Goal: Obtain resource: Download file/media

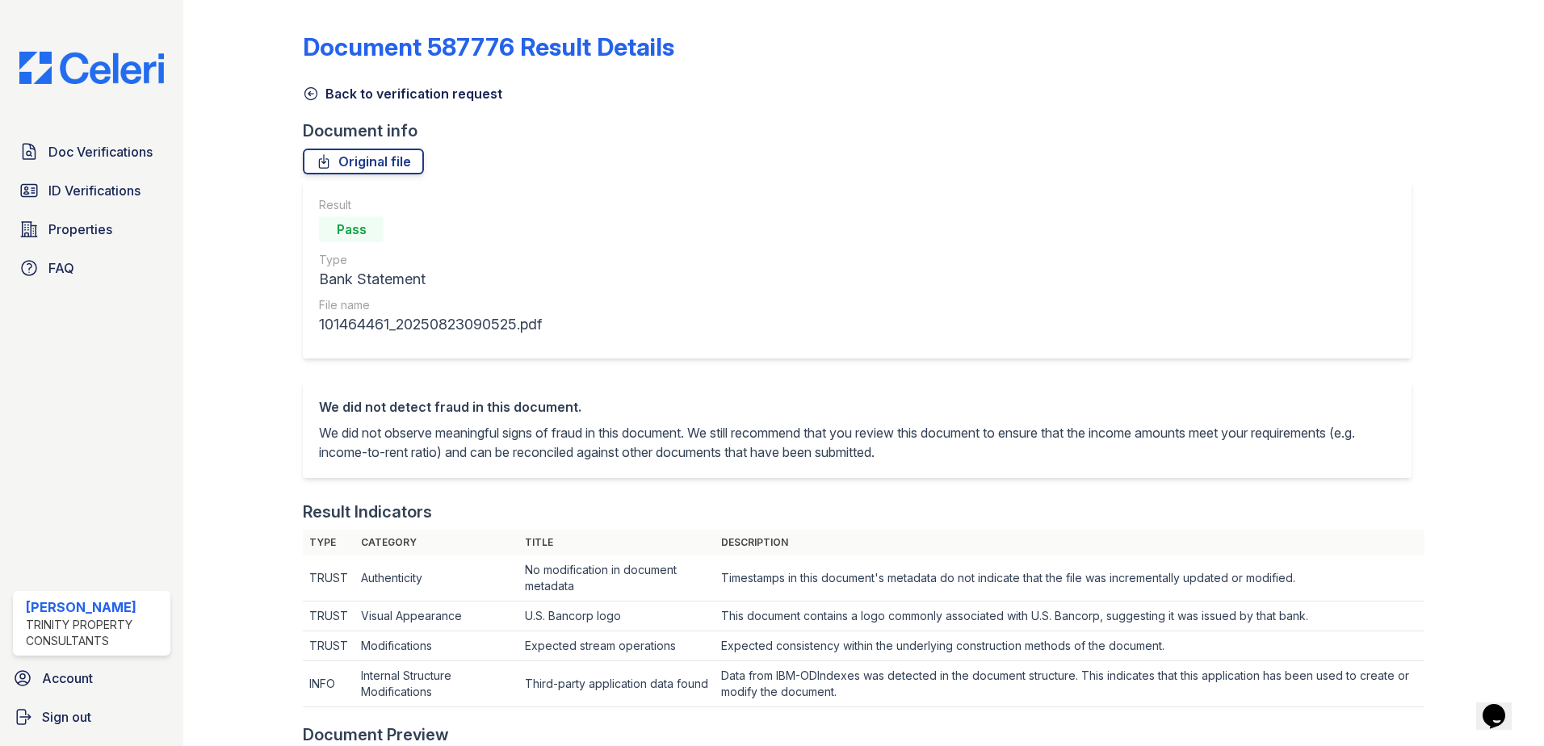
click at [303, 94] on icon at bounding box center [311, 94] width 16 height 16
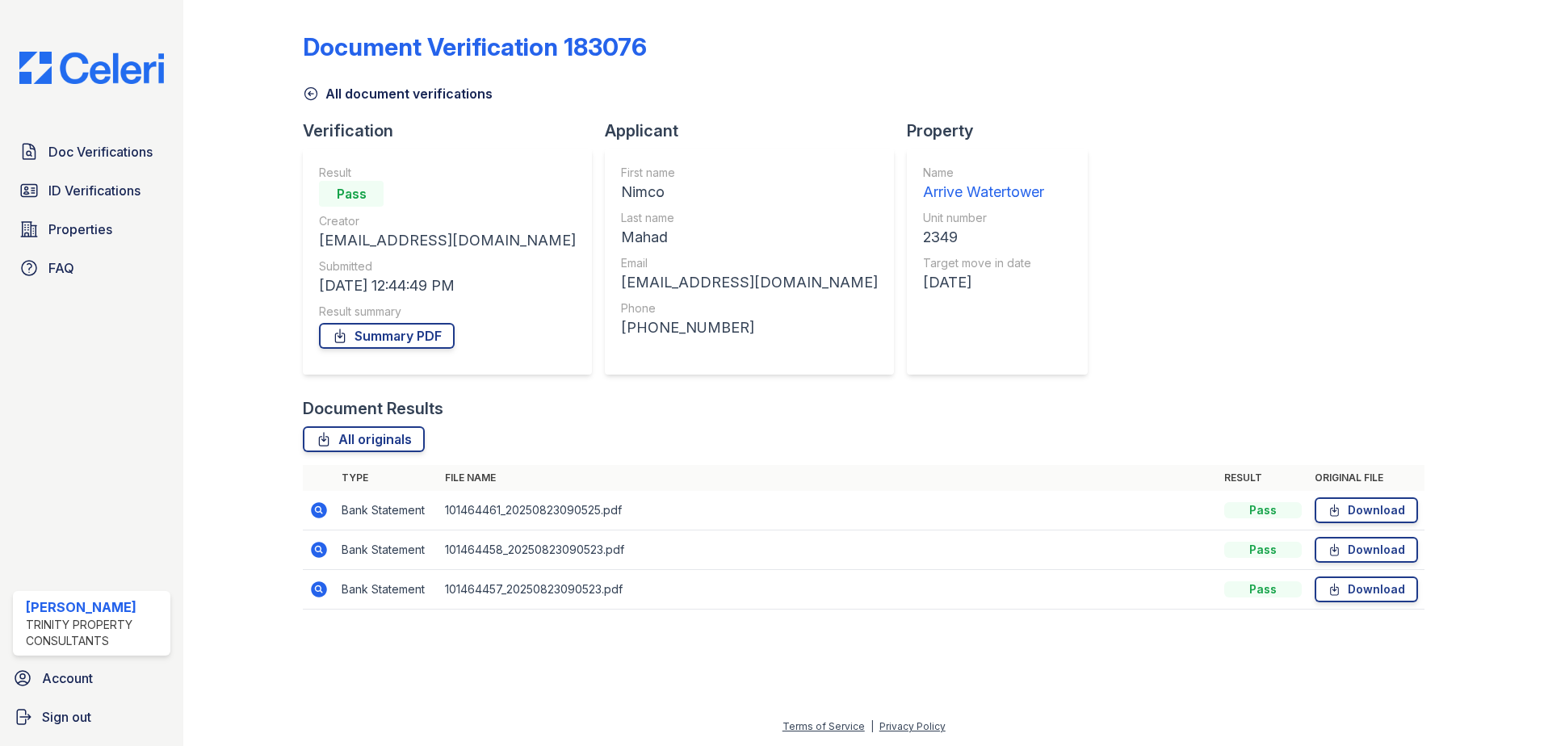
drag, startPoint x: 312, startPoint y: 90, endPoint x: 341, endPoint y: 107, distance: 33.3
click at [312, 90] on icon at bounding box center [311, 94] width 16 height 16
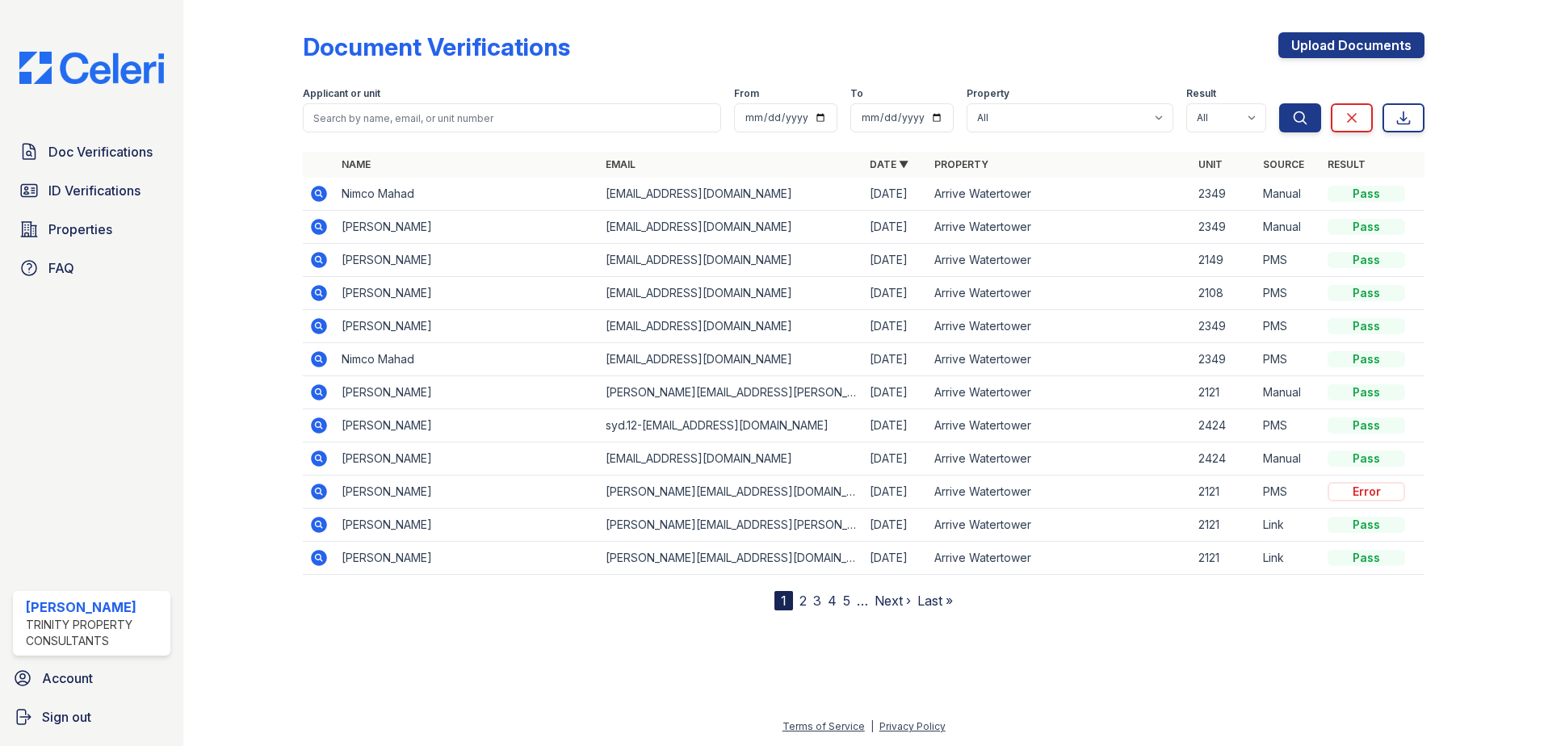
click at [317, 230] on icon at bounding box center [319, 227] width 16 height 16
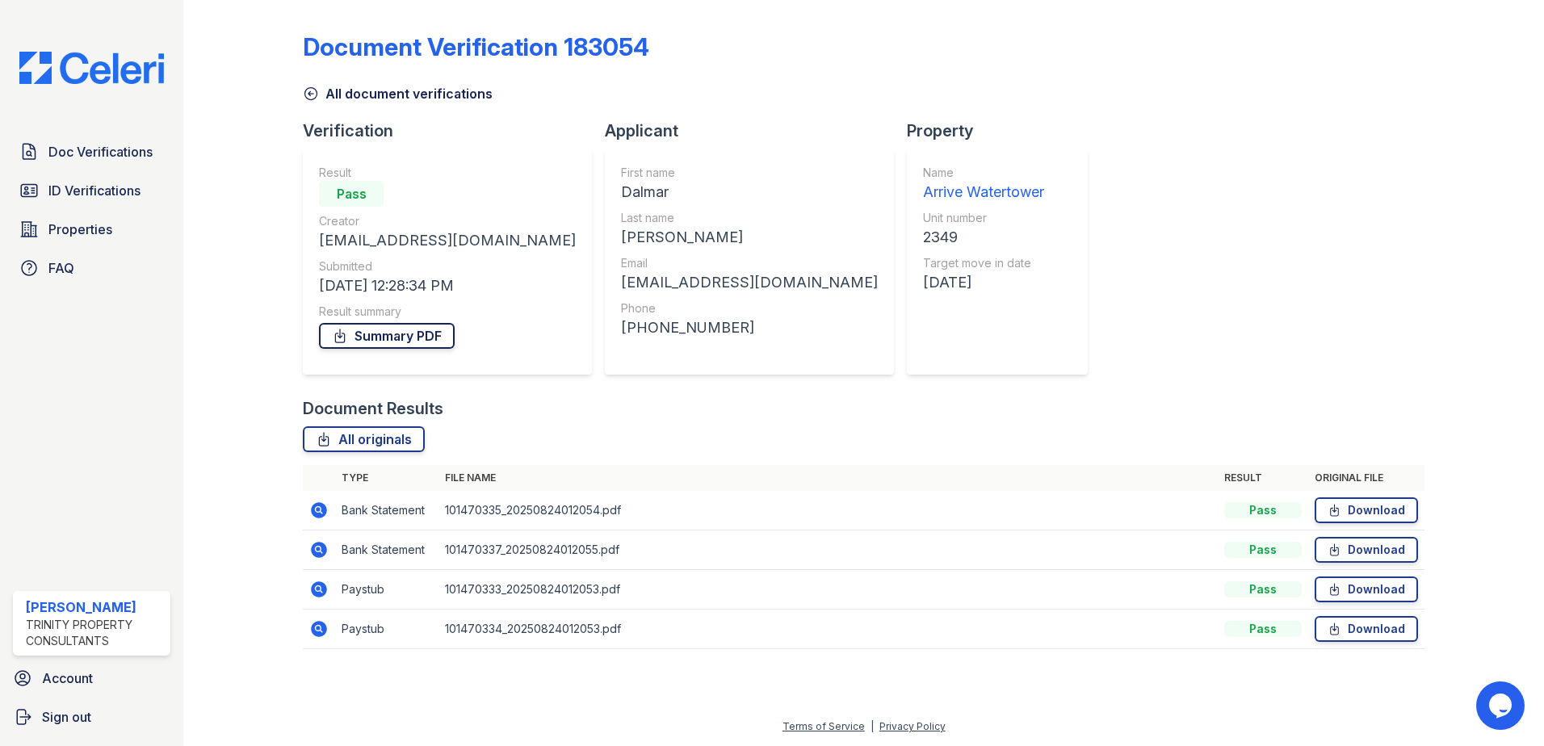
click at [407, 338] on link "Summary PDF" at bounding box center [387, 336] width 136 height 26
click at [313, 90] on icon at bounding box center [311, 94] width 16 height 16
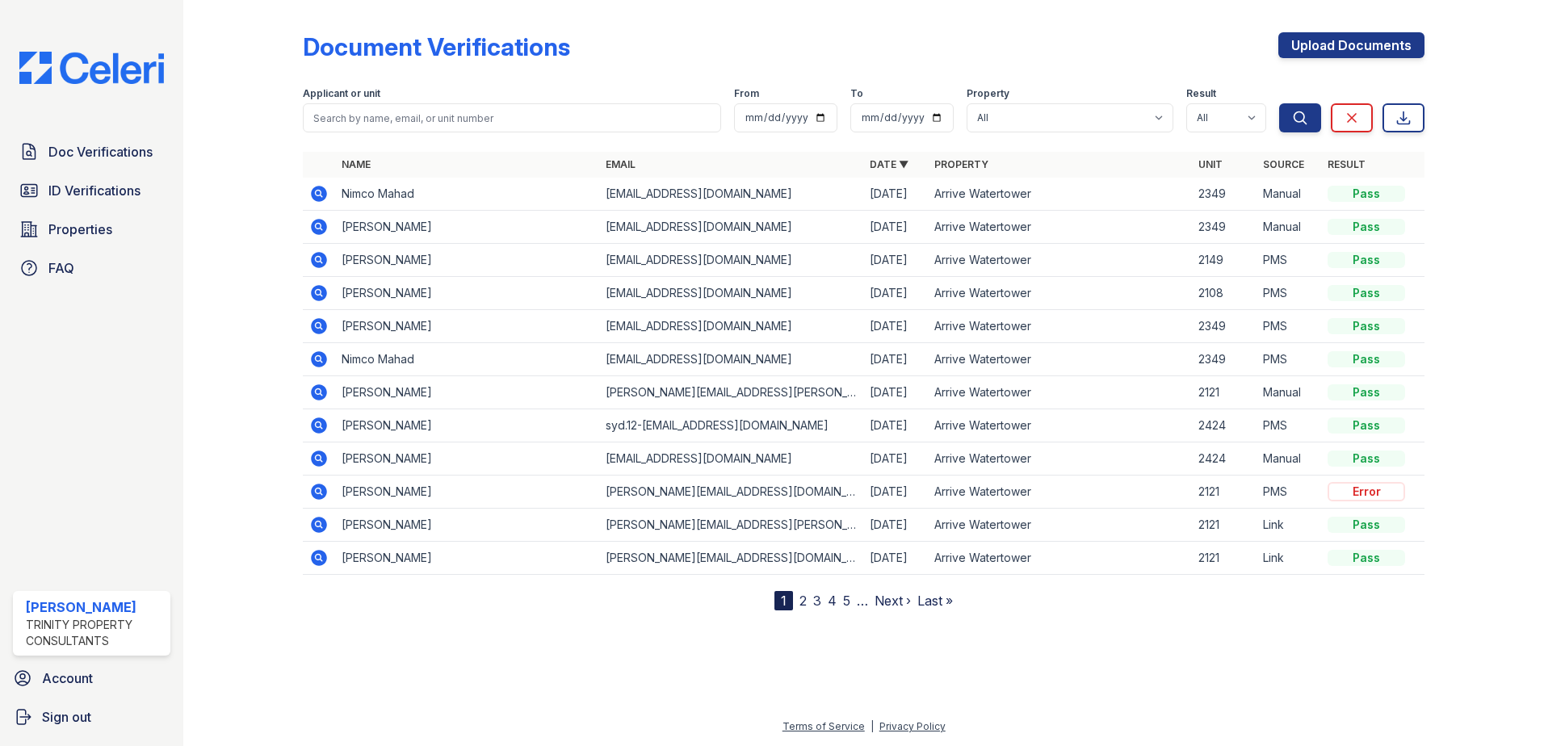
click at [325, 195] on icon at bounding box center [319, 194] width 16 height 16
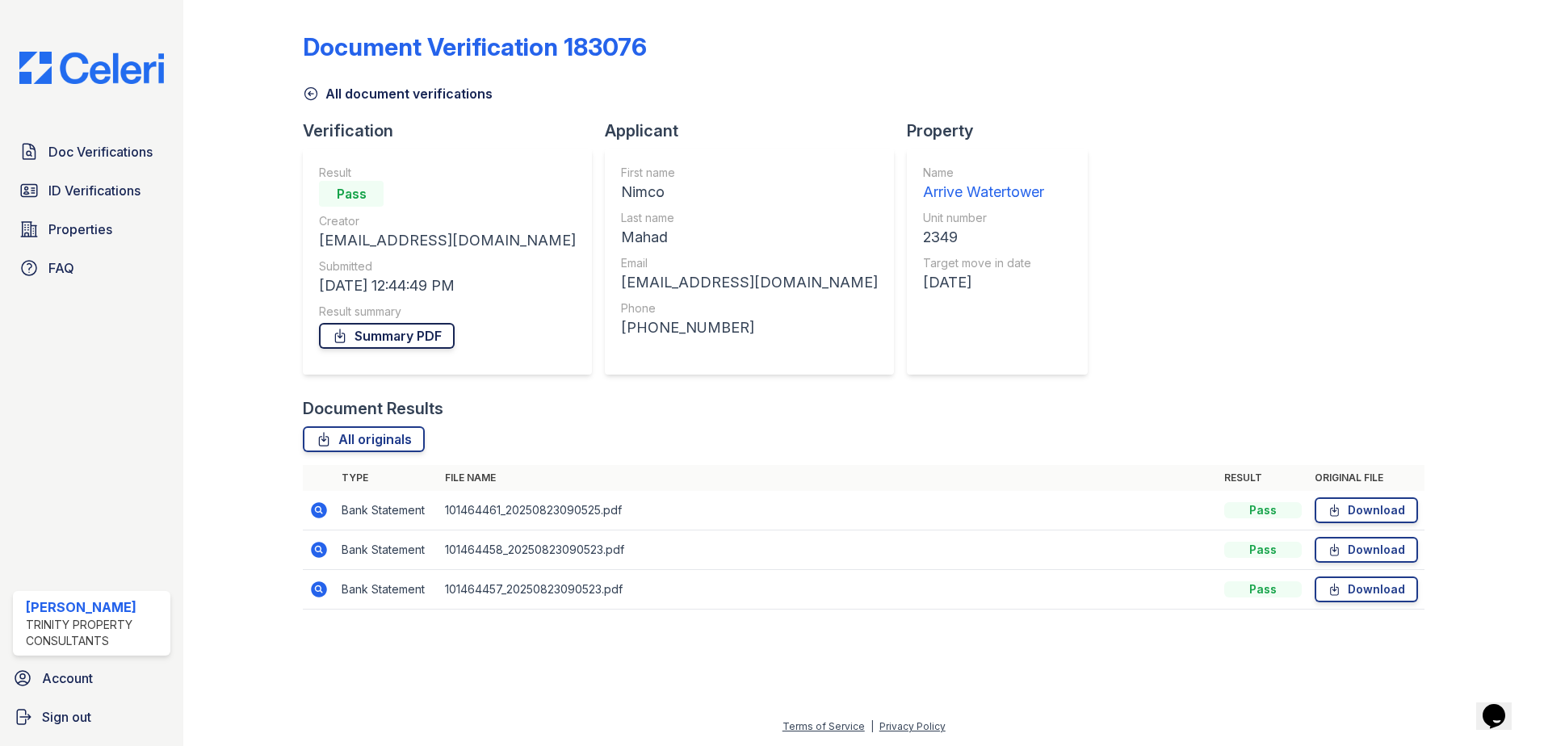
click at [409, 341] on link "Summary PDF" at bounding box center [387, 336] width 136 height 26
click at [317, 514] on icon at bounding box center [319, 510] width 16 height 16
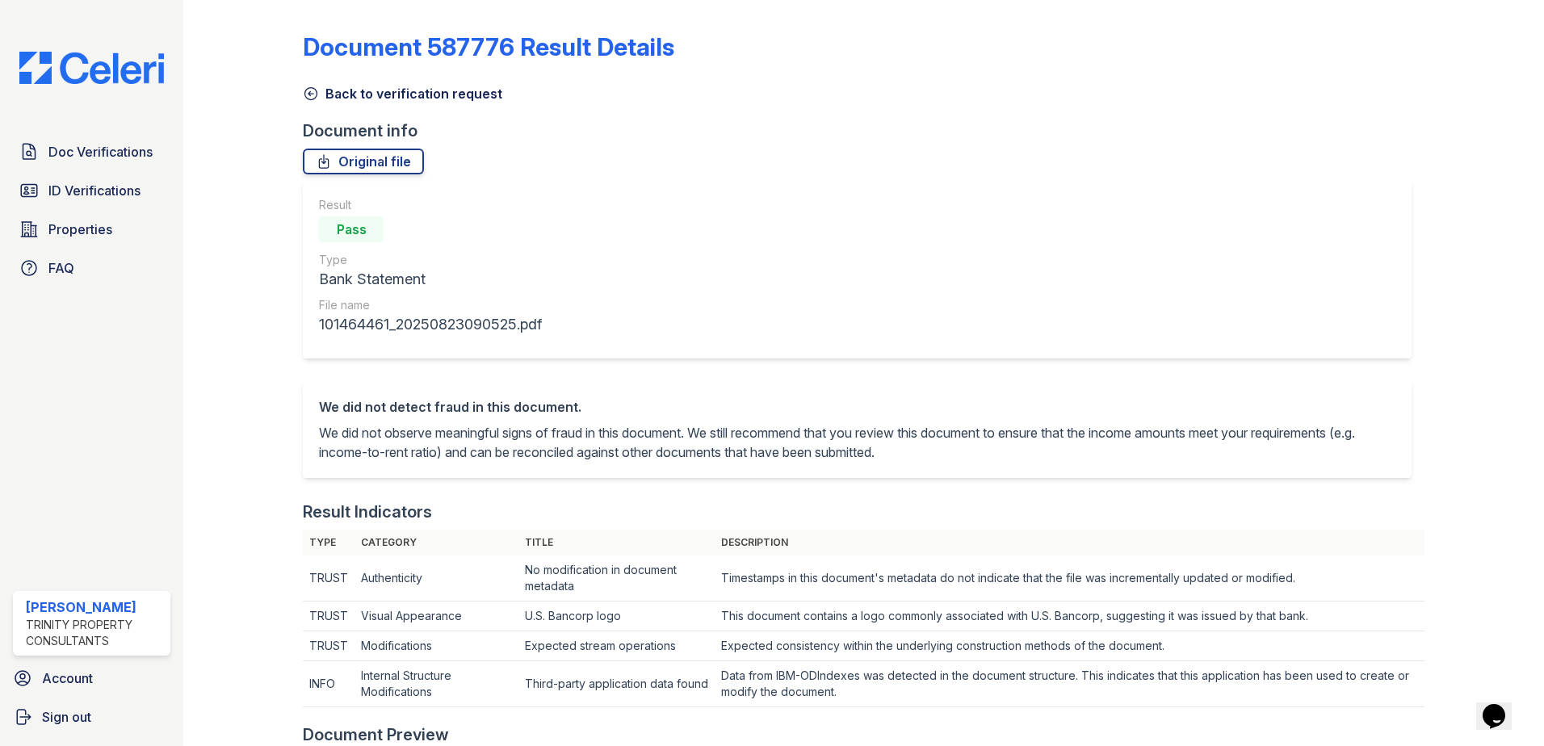
click at [308, 93] on icon at bounding box center [311, 94] width 12 height 12
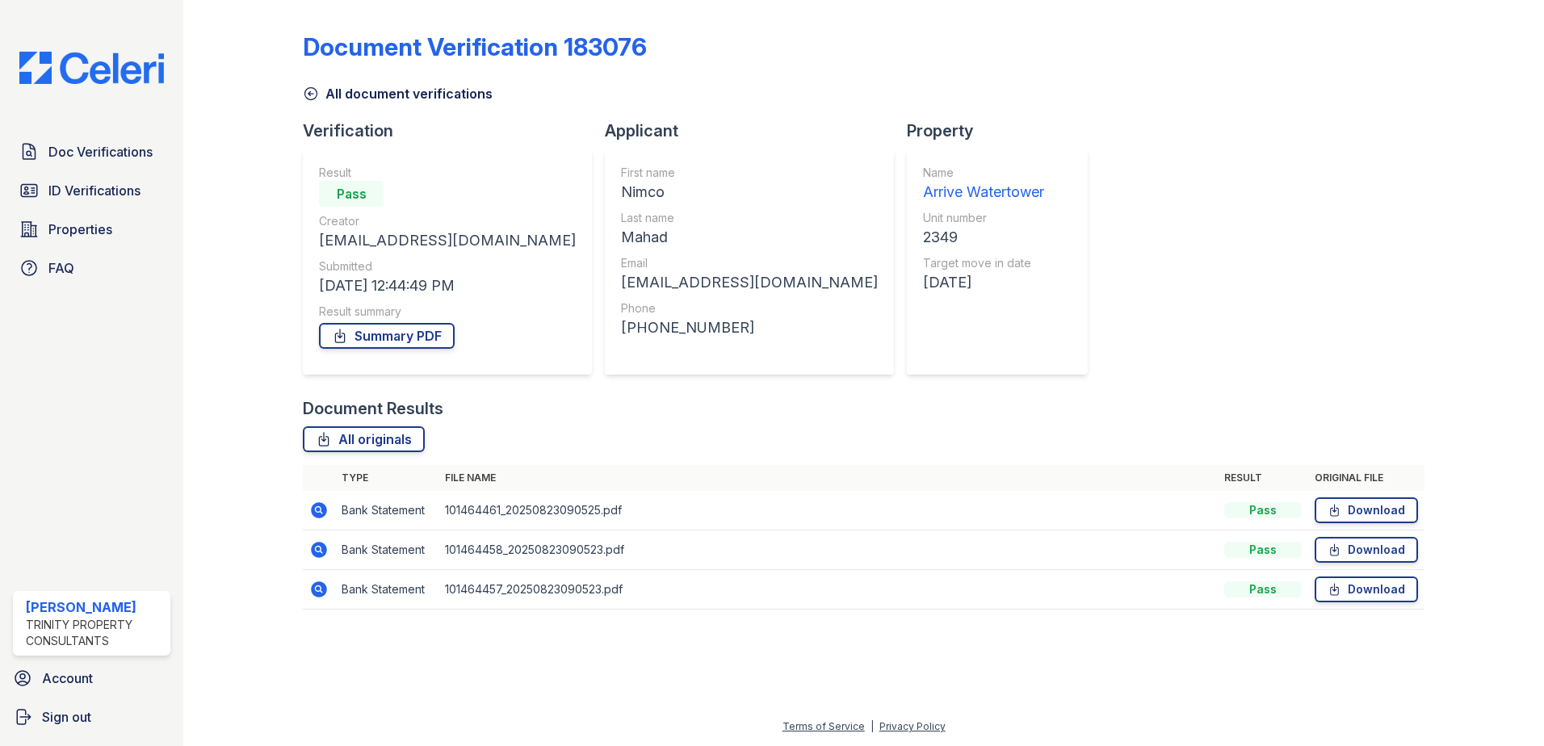
click at [318, 551] on icon at bounding box center [318, 549] width 19 height 19
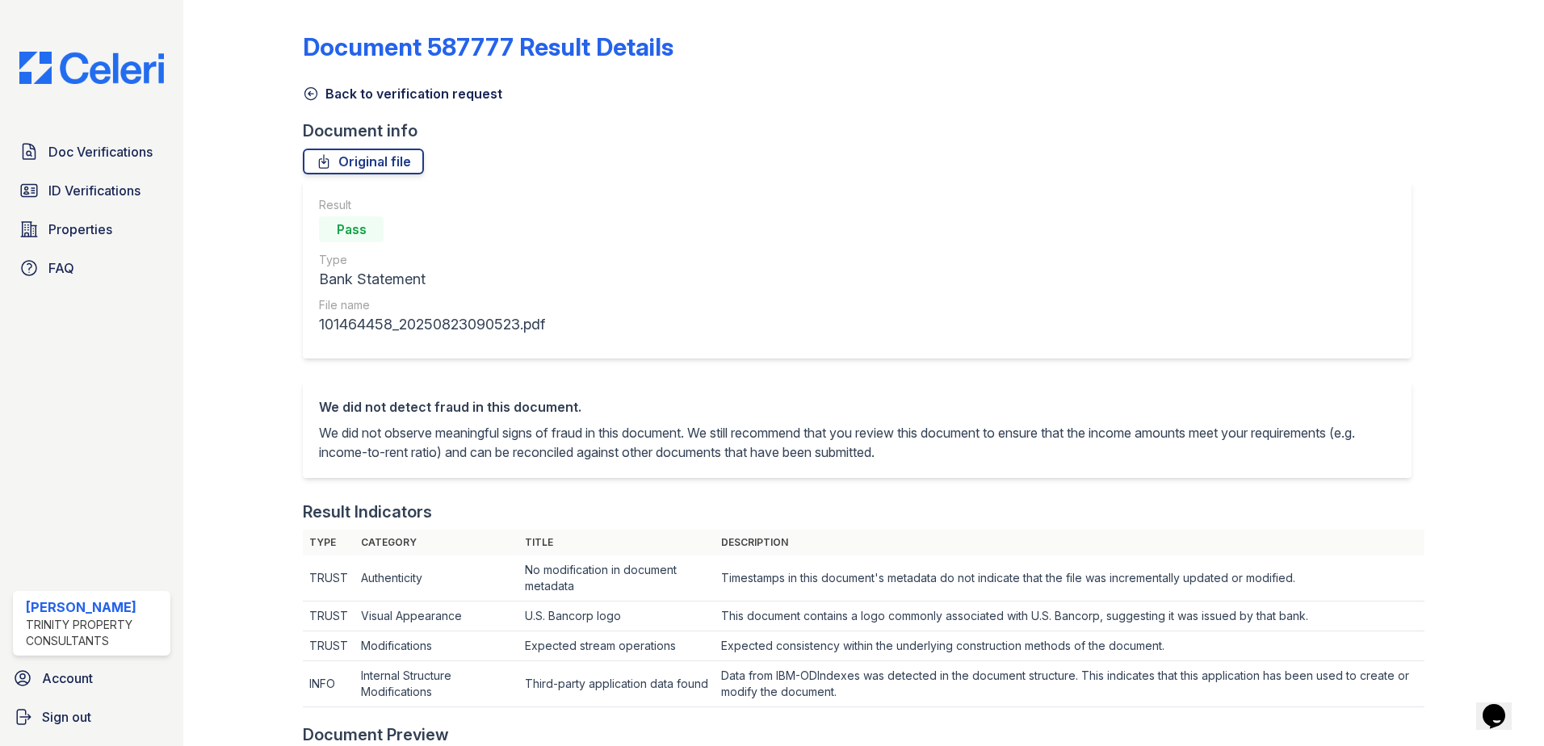
click at [306, 93] on icon at bounding box center [311, 94] width 16 height 16
